Goal: Information Seeking & Learning: Learn about a topic

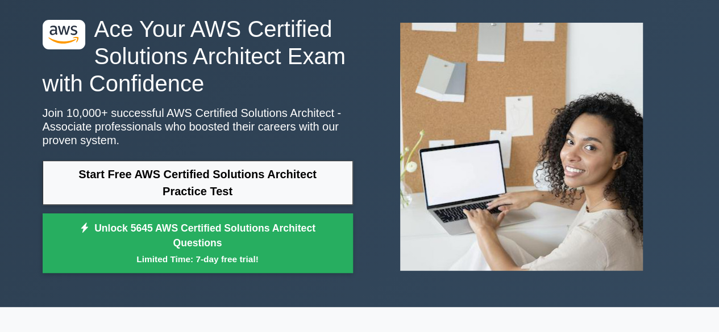
scroll to position [52, 0]
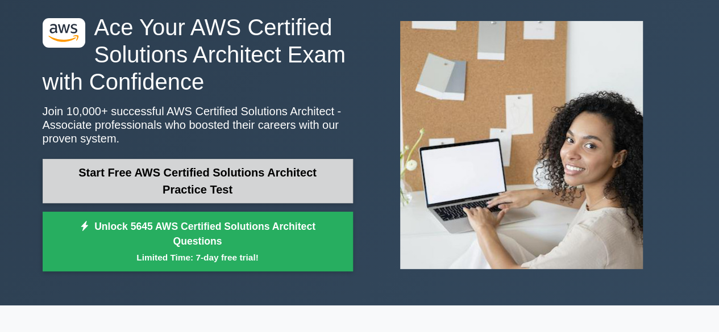
click at [84, 185] on link "Start Free AWS Certified Solutions Architect Practice Test" at bounding box center [198, 181] width 310 height 44
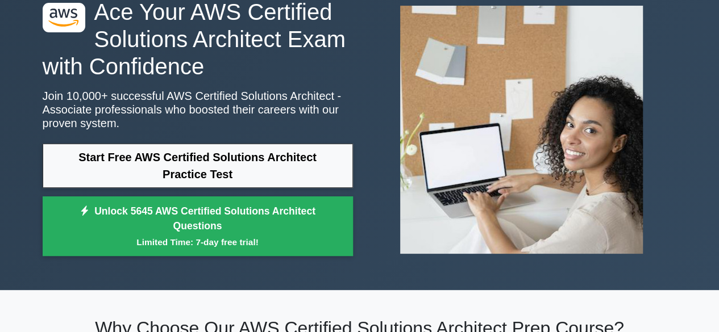
scroll to position [57, 0]
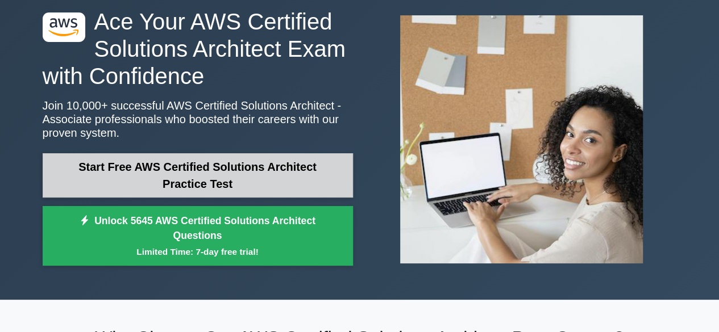
click at [323, 169] on link "Start Free AWS Certified Solutions Architect Practice Test" at bounding box center [198, 175] width 310 height 44
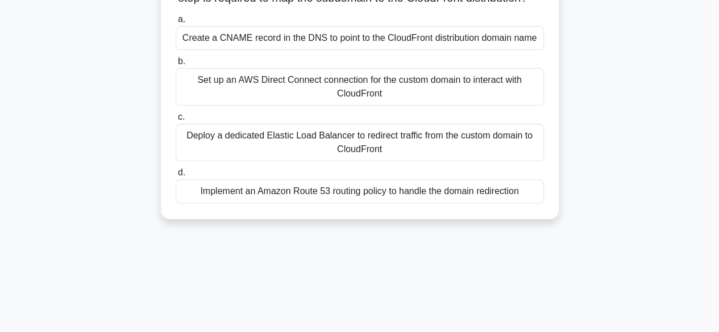
click at [484, 106] on div "Set up an AWS Direct Connect connection for the custom domain to interact with …" at bounding box center [360, 87] width 368 height 38
click at [176, 65] on input "b. Set up an AWS Direct Connect connection for the custom domain to interact wi…" at bounding box center [176, 61] width 0 height 7
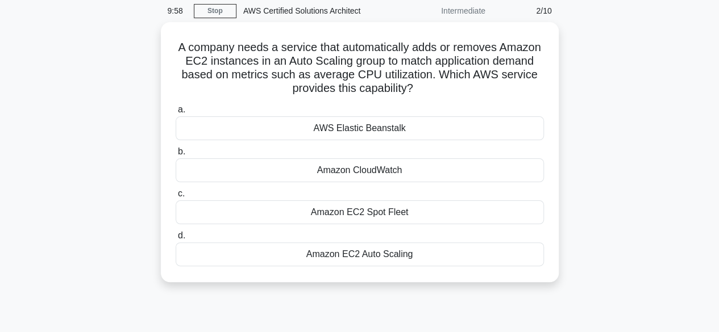
scroll to position [5, 0]
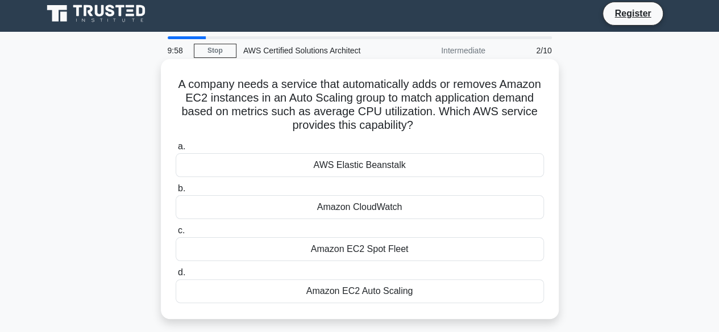
click at [474, 119] on h5 "A company needs a service that automatically adds or removes Amazon EC2 instanc…" at bounding box center [359, 105] width 371 height 56
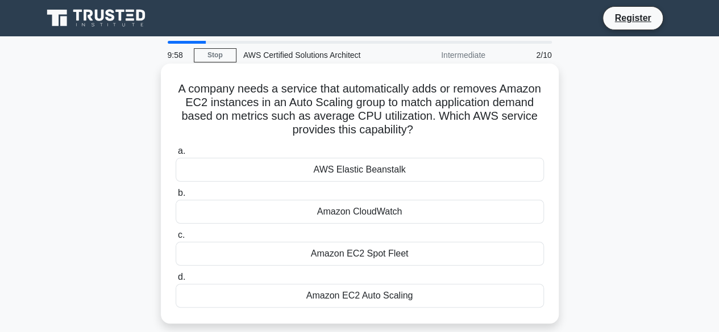
click at [461, 203] on div "Amazon CloudWatch" at bounding box center [360, 212] width 368 height 24
click at [176, 197] on input "b. Amazon CloudWatch" at bounding box center [176, 193] width 0 height 7
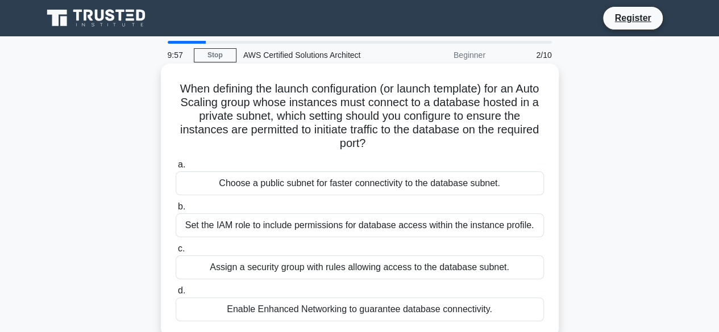
click at [461, 181] on div "Choose a public subnet for faster connectivity to the database subnet." at bounding box center [360, 184] width 368 height 24
click at [176, 169] on input "a. Choose a public subnet for faster connectivity to the database subnet." at bounding box center [176, 164] width 0 height 7
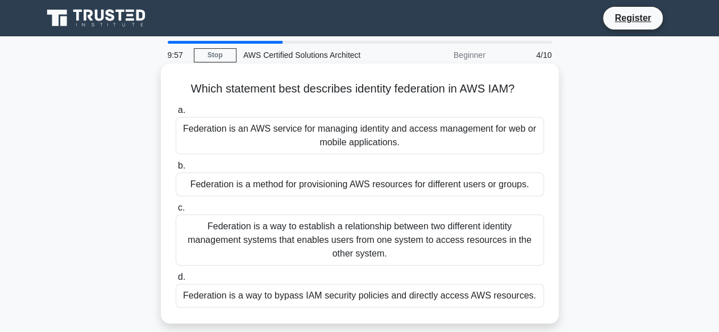
click at [452, 234] on div "Federation is a way to establish a relationship between two different identity …" at bounding box center [360, 240] width 368 height 51
click at [176, 212] on input "c. Federation is a way to establish a relationship between two different identi…" at bounding box center [176, 208] width 0 height 7
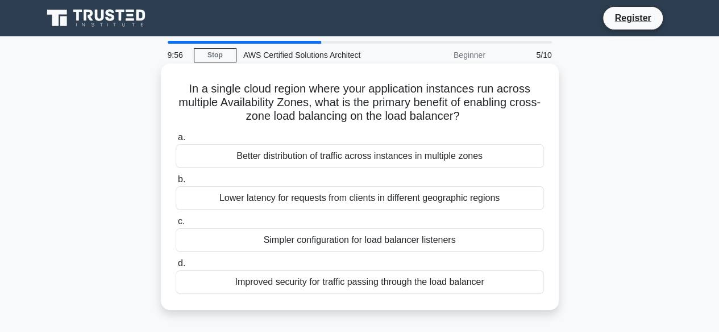
click at [464, 184] on label "b. Lower latency for requests from clients in different geographic regions" at bounding box center [360, 192] width 368 height 38
click at [176, 184] on input "b. Lower latency for requests from clients in different geographic regions" at bounding box center [176, 179] width 0 height 7
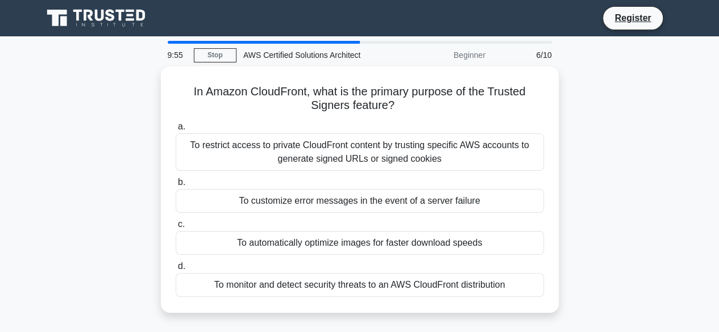
click at [460, 199] on div "To customize error messages in the event of a server failure" at bounding box center [360, 201] width 368 height 24
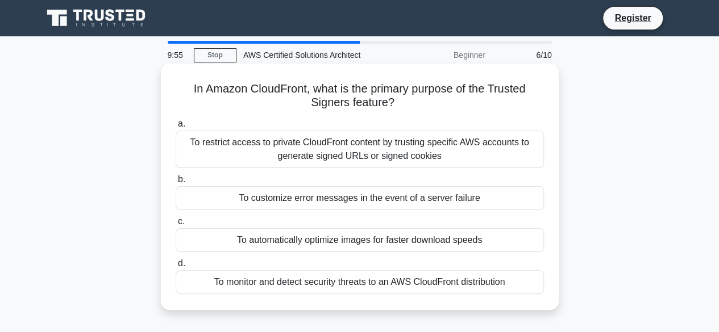
click at [176, 184] on input "b. To customize error messages in the event of a server failure" at bounding box center [176, 179] width 0 height 7
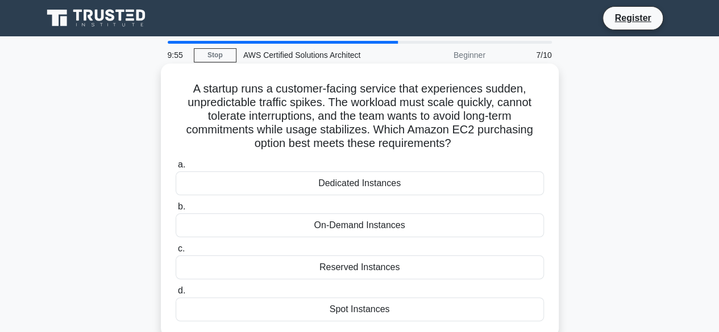
click at [464, 185] on div "Dedicated Instances" at bounding box center [360, 184] width 368 height 24
click at [176, 169] on input "a. Dedicated Instances" at bounding box center [176, 164] width 0 height 7
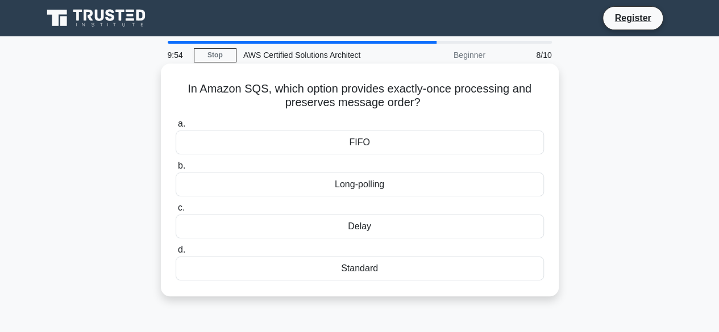
click at [452, 215] on label "c. Delay" at bounding box center [360, 220] width 368 height 38
click at [176, 212] on input "c. Delay" at bounding box center [176, 208] width 0 height 7
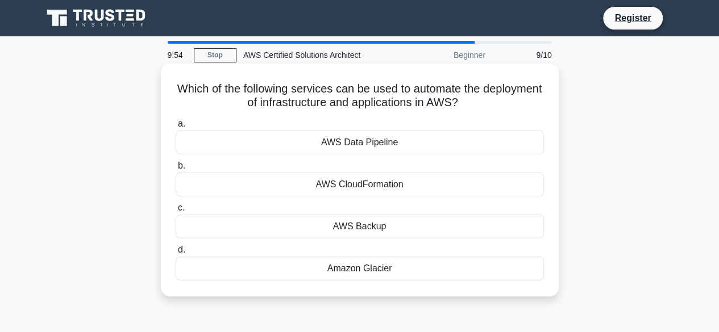
click at [457, 192] on div "AWS CloudFormation" at bounding box center [360, 185] width 368 height 24
click at [176, 170] on input "b. AWS CloudFormation" at bounding box center [176, 166] width 0 height 7
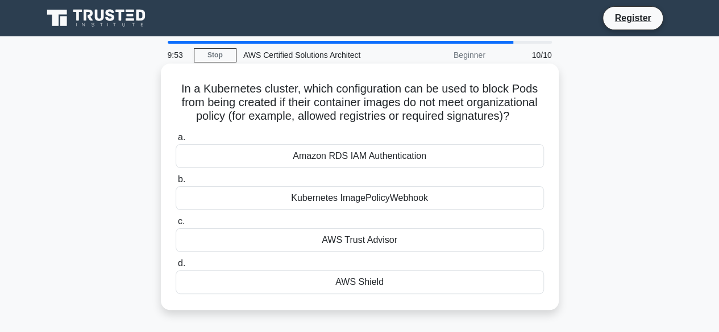
click at [473, 168] on div "Amazon RDS IAM Authentication" at bounding box center [360, 156] width 368 height 24
click at [176, 142] on input "a. Amazon RDS IAM Authentication" at bounding box center [176, 137] width 0 height 7
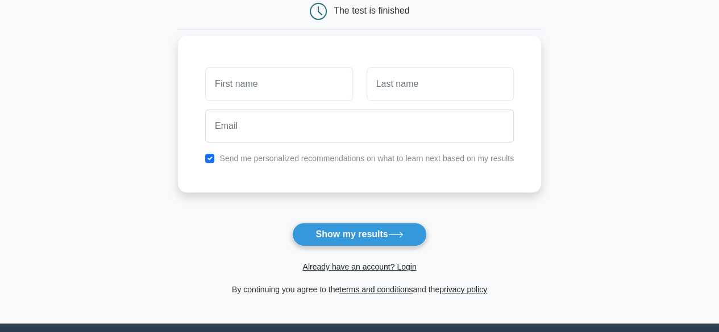
scroll to position [124, 0]
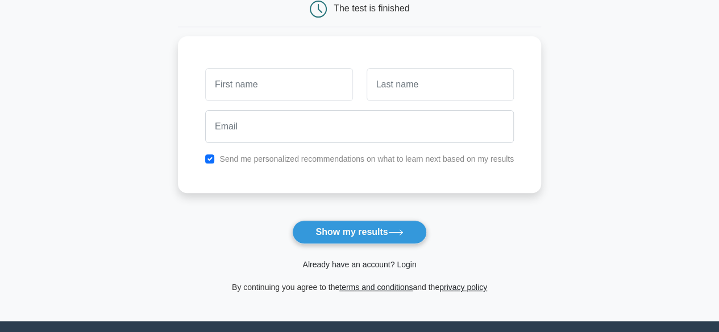
click at [408, 268] on link "Already have an account? Login" at bounding box center [359, 264] width 114 height 9
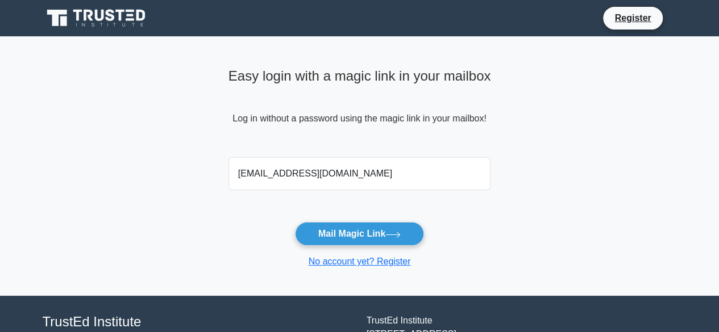
click at [259, 176] on input "youssefahmedyy@gmail.com" at bounding box center [359, 173] width 263 height 33
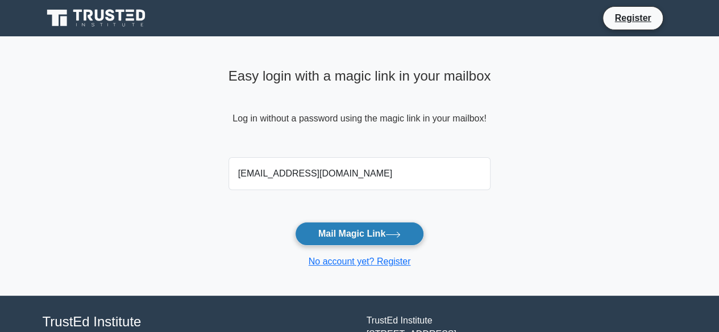
type input "youssufahmedyy@gmail.com"
click at [357, 237] on button "Mail Magic Link" at bounding box center [359, 234] width 129 height 24
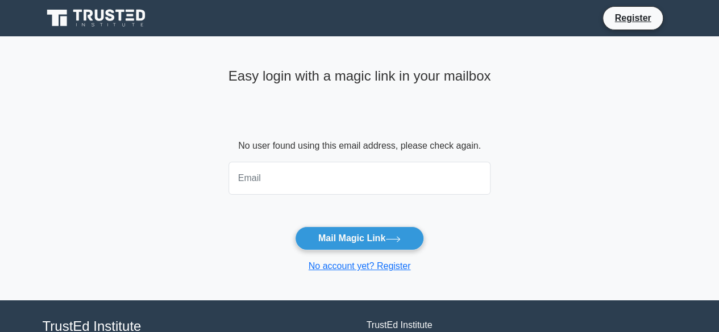
click at [316, 178] on input "email" at bounding box center [359, 178] width 263 height 33
type input "[PERSON_NAME][EMAIL_ADDRESS][DOMAIN_NAME]"
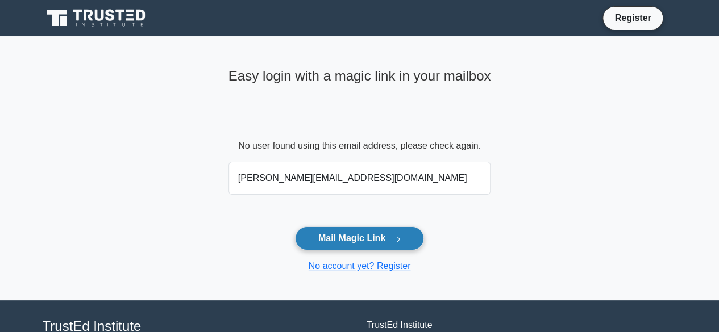
click at [356, 240] on button "Mail Magic Link" at bounding box center [359, 239] width 129 height 24
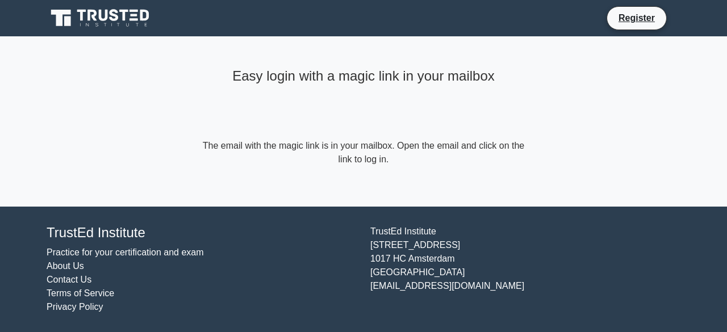
click at [572, 224] on div "TrustEd Institute Practice for your certification and exam About Us Contact Us …" at bounding box center [364, 270] width 648 height 98
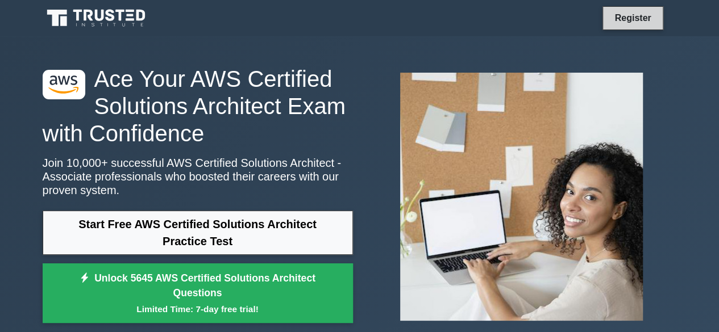
click at [649, 18] on link "Register" at bounding box center [633, 18] width 50 height 14
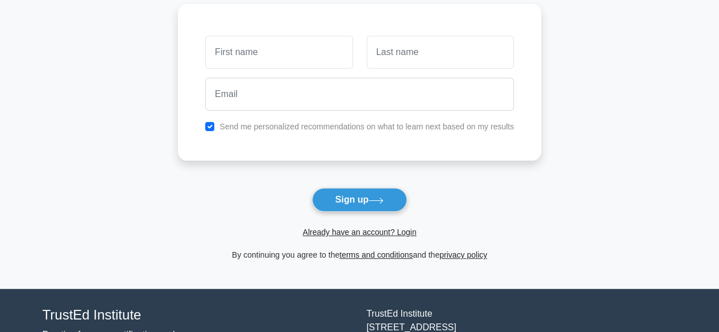
scroll to position [89, 0]
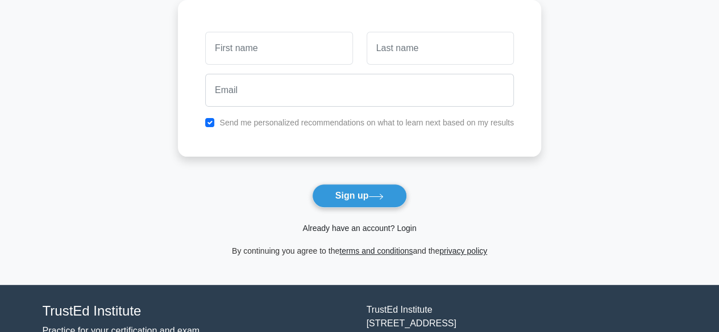
click at [402, 224] on link "Already have an account? Login" at bounding box center [359, 228] width 114 height 9
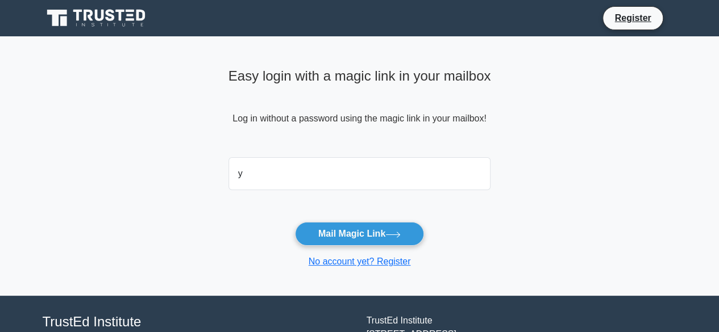
type input "y.salama.a@gmail.com"
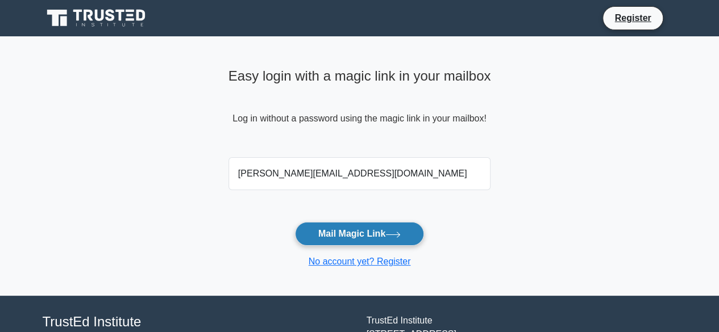
click at [372, 238] on button "Mail Magic Link" at bounding box center [359, 234] width 129 height 24
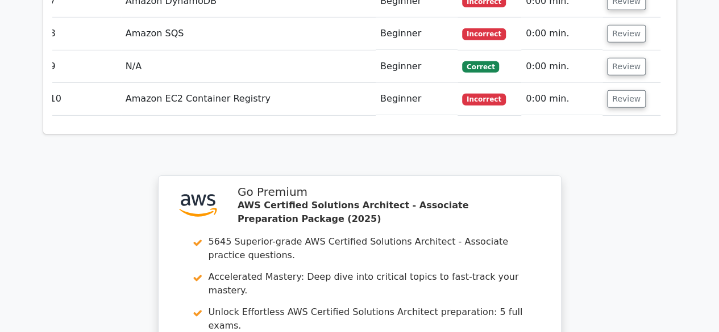
scroll to position [2021, 0]
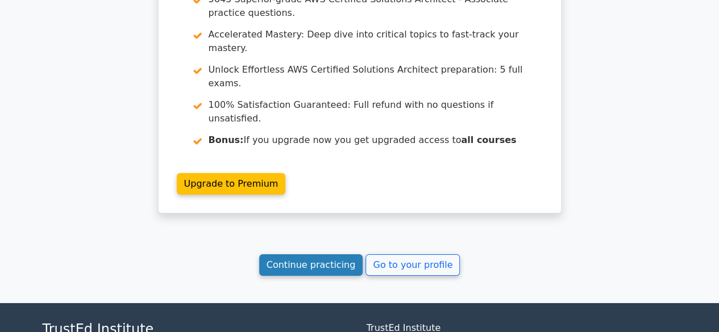
click at [330, 255] on link "Continue practicing" at bounding box center [311, 266] width 104 height 22
